Goal: Information Seeking & Learning: Learn about a topic

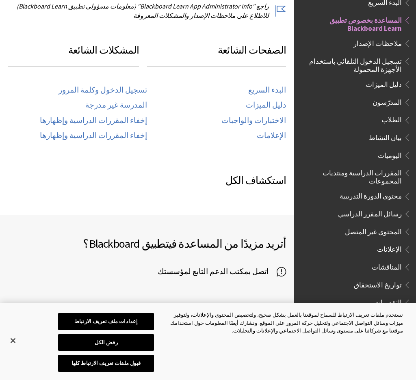
scroll to position [355, 0]
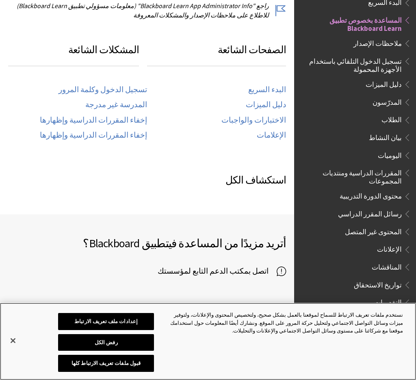
click at [136, 325] on button "إعدادات ملف تعريف الارتباط" at bounding box center [106, 321] width 96 height 17
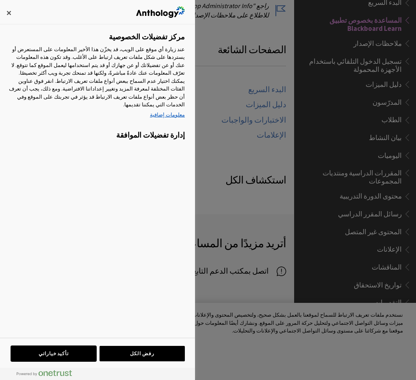
click at [84, 361] on button "تأكيد خياراتي" at bounding box center [53, 353] width 85 height 15
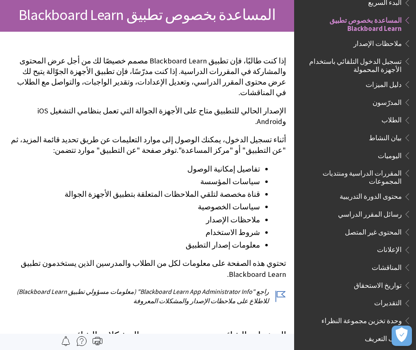
scroll to position [0, 0]
